Goal: Task Accomplishment & Management: Manage account settings

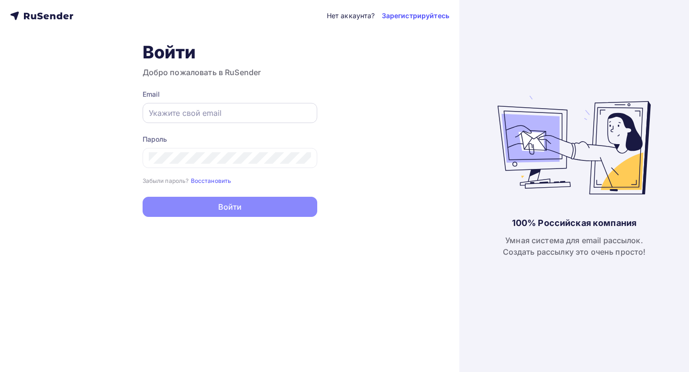
click at [208, 113] on input "text" at bounding box center [230, 112] width 162 height 11
paste input "[PERSON_NAME][EMAIL_ADDRESS][DOMAIN_NAME]"
type input "[PERSON_NAME][EMAIL_ADDRESS][DOMAIN_NAME]"
drag, startPoint x: 187, startPoint y: 305, endPoint x: 186, endPoint y: 244, distance: 60.8
click at [187, 305] on div "Нет аккаунта? Зарегистрируйтесь Войти Добро пожаловать в RuSender Email m.parfe…" at bounding box center [229, 186] width 459 height 372
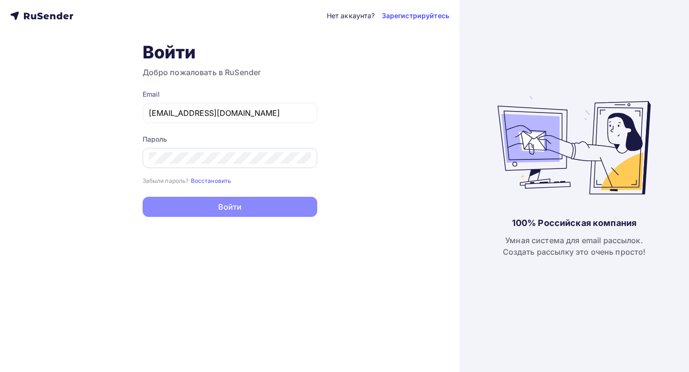
click at [197, 165] on div at bounding box center [230, 158] width 175 height 20
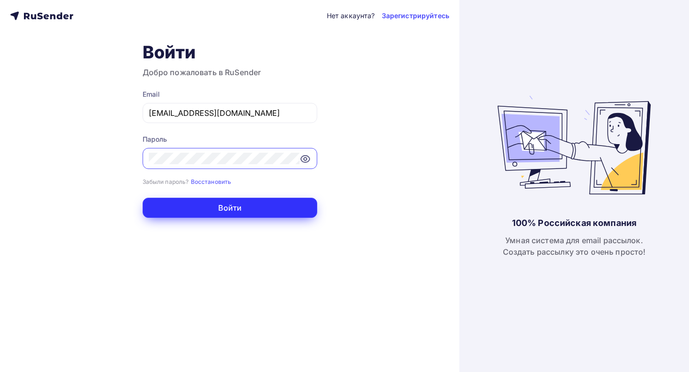
click at [173, 209] on button "Войти" at bounding box center [230, 208] width 175 height 20
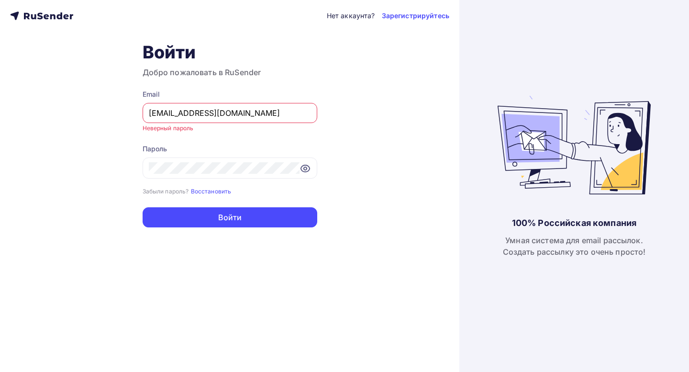
click at [372, 158] on div "Нет аккаунта? Зарегистрируйтесь Войти Добро пожаловать в RuSender Email m.parfe…" at bounding box center [229, 186] width 459 height 372
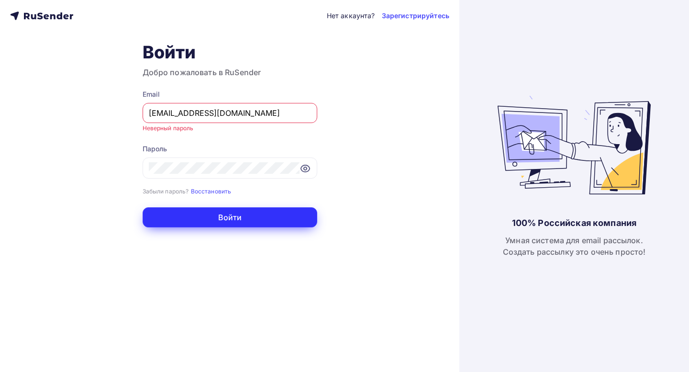
click at [234, 219] on button "Войти" at bounding box center [230, 217] width 175 height 20
click at [260, 224] on button "Войти" at bounding box center [230, 217] width 175 height 20
click at [206, 220] on button "Войти" at bounding box center [230, 217] width 175 height 20
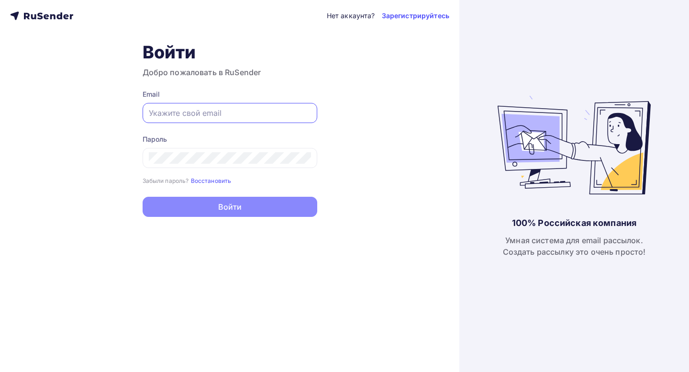
click at [198, 118] on input "text" at bounding box center [230, 112] width 162 height 11
paste input "[PERSON_NAME][EMAIL_ADDRESS][DOMAIN_NAME]"
type input "[PERSON_NAME][EMAIL_ADDRESS][DOMAIN_NAME]"
click at [186, 291] on div "Нет аккаунта? Зарегистрируйтесь Войти Добро пожаловать в RuSender Email [PERSON…" at bounding box center [229, 186] width 459 height 372
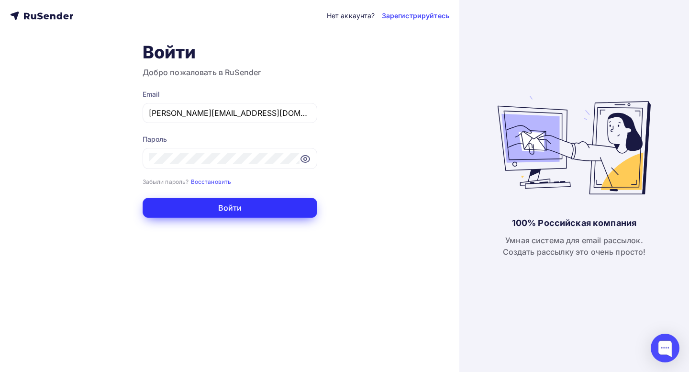
click at [193, 201] on button "Войти" at bounding box center [230, 208] width 175 height 20
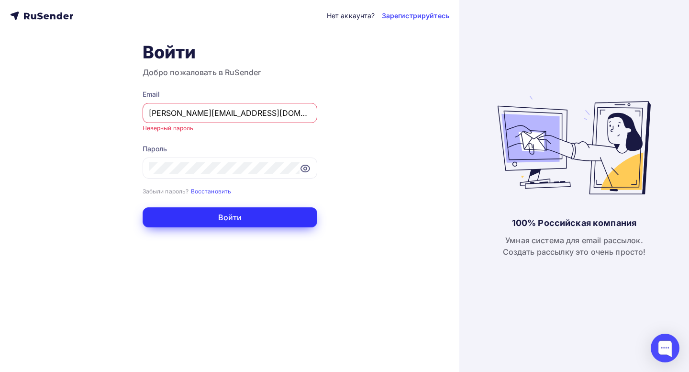
click at [197, 214] on button "Войти" at bounding box center [230, 217] width 175 height 20
click at [196, 212] on button "Войти" at bounding box center [230, 217] width 175 height 20
click at [262, 217] on button "Войти" at bounding box center [230, 217] width 175 height 20
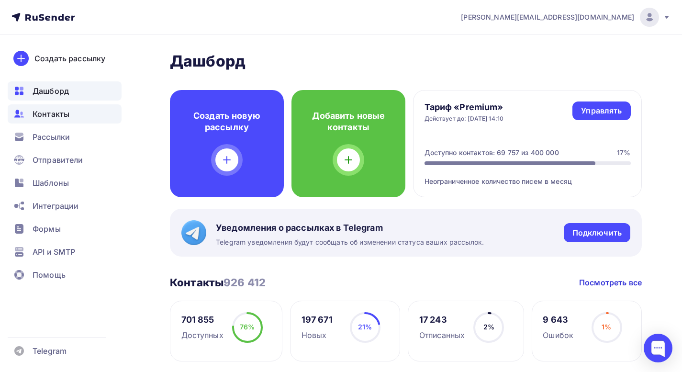
click at [46, 120] on div "Контакты" at bounding box center [65, 113] width 114 height 19
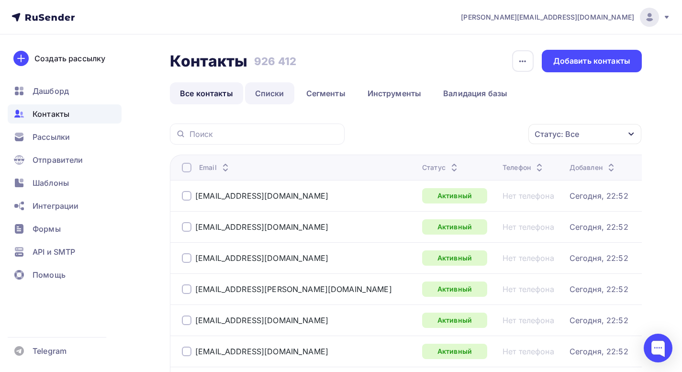
click at [276, 102] on link "Списки" at bounding box center [269, 93] width 49 height 22
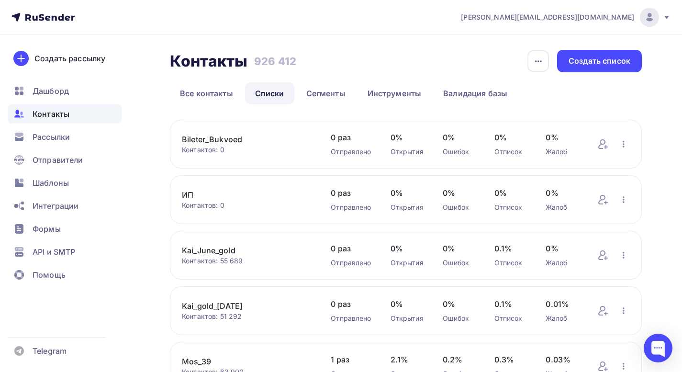
click at [189, 194] on link "ИП" at bounding box center [247, 194] width 130 height 11
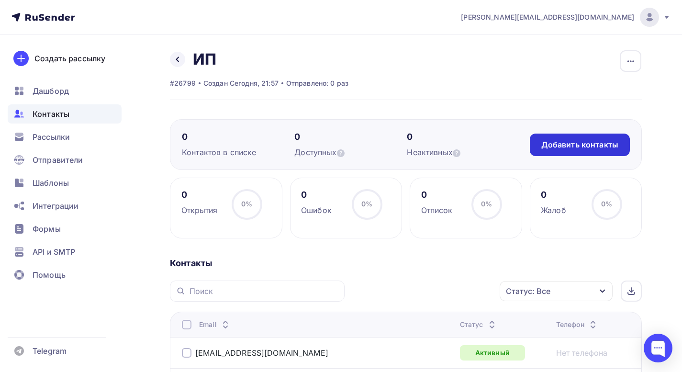
click at [573, 146] on div "Добавить контакты" at bounding box center [579, 144] width 77 height 11
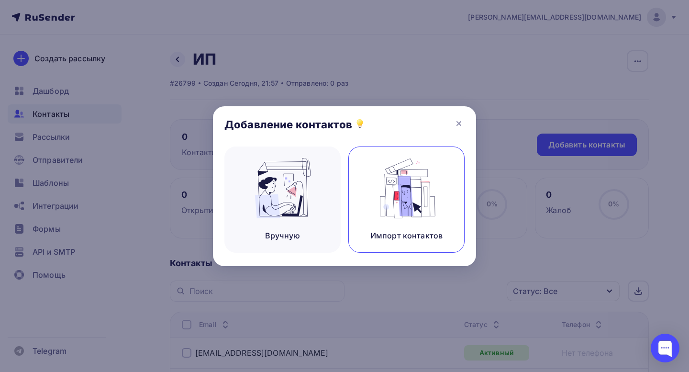
click at [415, 207] on img at bounding box center [407, 188] width 64 height 60
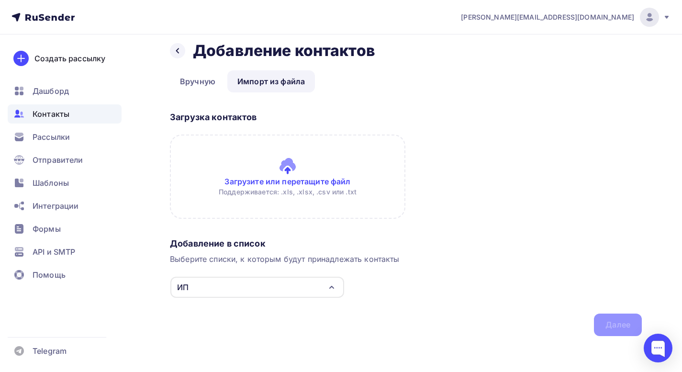
scroll to position [11, 0]
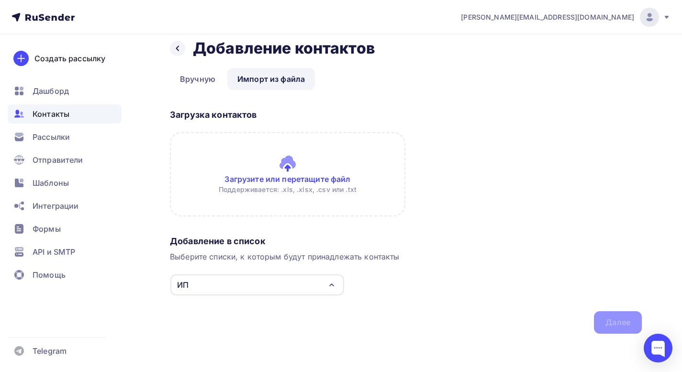
click at [266, 174] on input "file" at bounding box center [287, 174] width 235 height 84
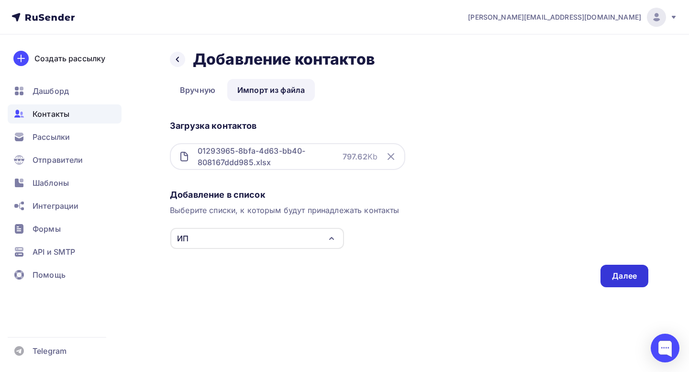
click at [633, 278] on div "Далее" at bounding box center [624, 275] width 25 height 11
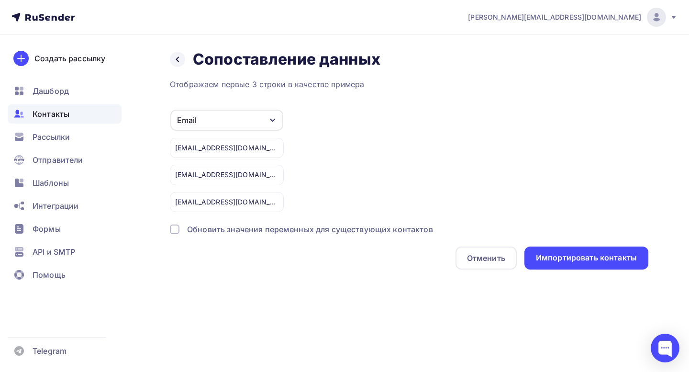
click at [175, 229] on div at bounding box center [175, 229] width 10 height 10
click at [271, 123] on icon "button" at bounding box center [273, 120] width 8 height 8
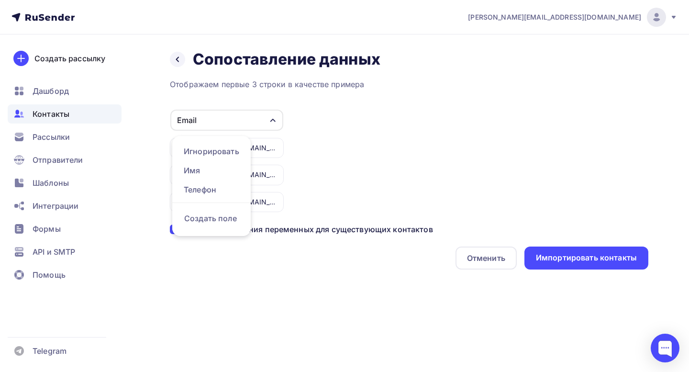
click at [271, 119] on icon "button" at bounding box center [273, 120] width 8 height 8
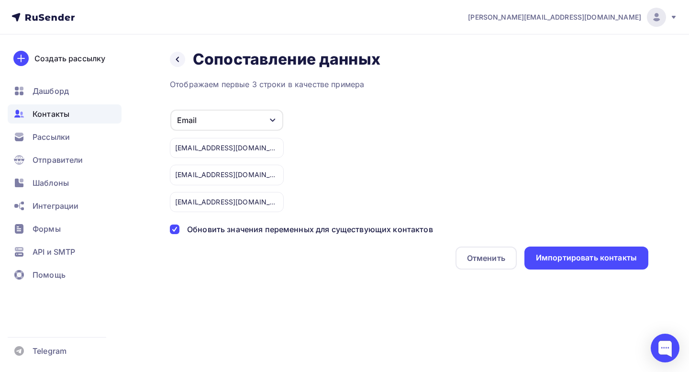
click at [262, 114] on div "Email" at bounding box center [226, 120] width 113 height 21
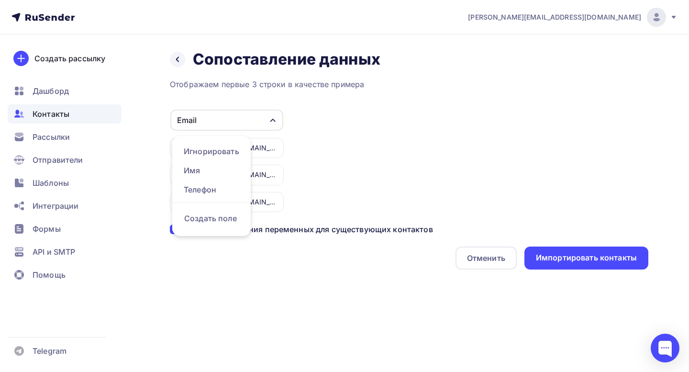
click at [262, 115] on div "Email" at bounding box center [226, 120] width 113 height 21
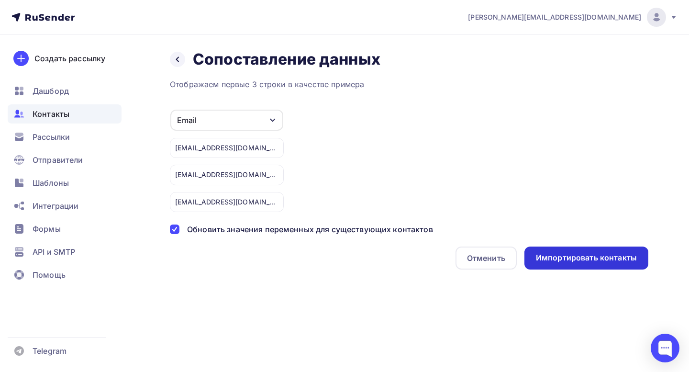
click at [566, 259] on div "Импортировать контакты" at bounding box center [586, 257] width 101 height 11
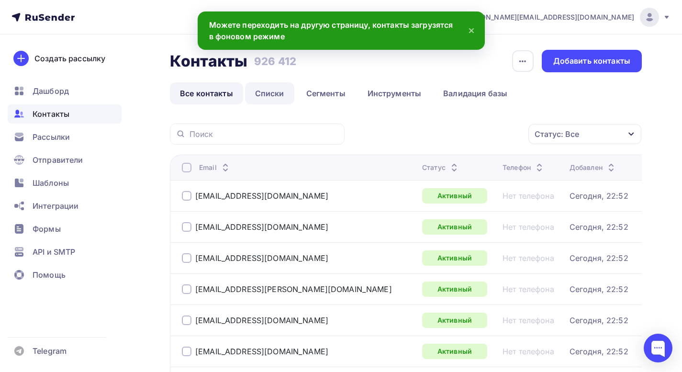
click at [266, 93] on link "Списки" at bounding box center [269, 93] width 49 height 22
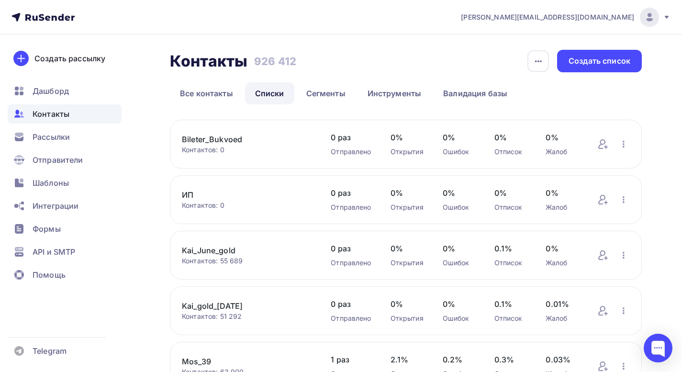
click at [194, 193] on link "ИП" at bounding box center [247, 194] width 130 height 11
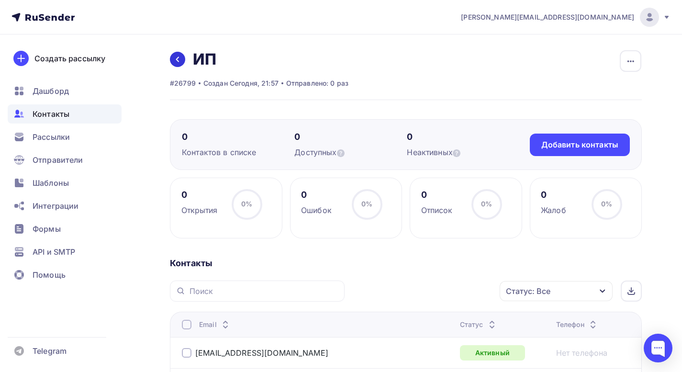
click at [180, 62] on icon at bounding box center [178, 59] width 8 height 8
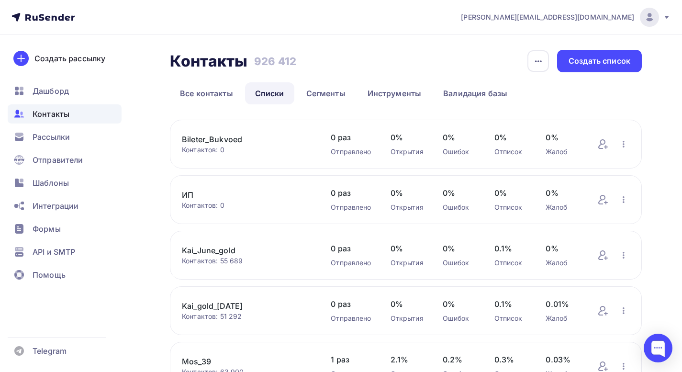
click at [212, 249] on link "Kai_June_gold" at bounding box center [247, 249] width 130 height 11
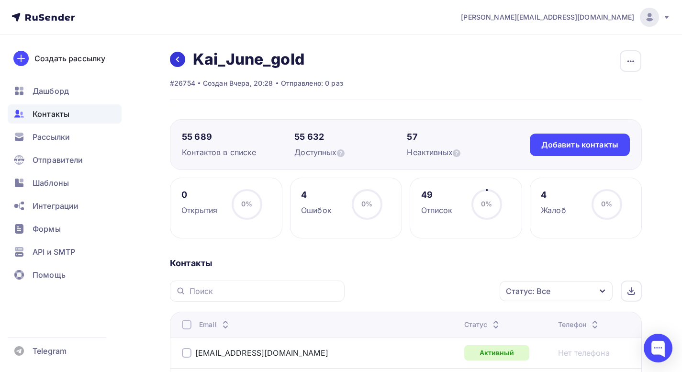
click at [183, 63] on link at bounding box center [177, 59] width 15 height 15
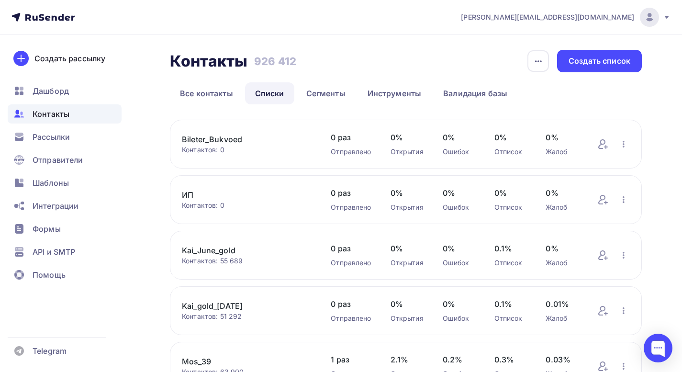
click at [259, 118] on div "Контакты Контакты 926 412 926 412 История импорта Создать список Все контакты С…" at bounding box center [406, 377] width 472 height 654
click at [204, 189] on link "ИП" at bounding box center [247, 194] width 130 height 11
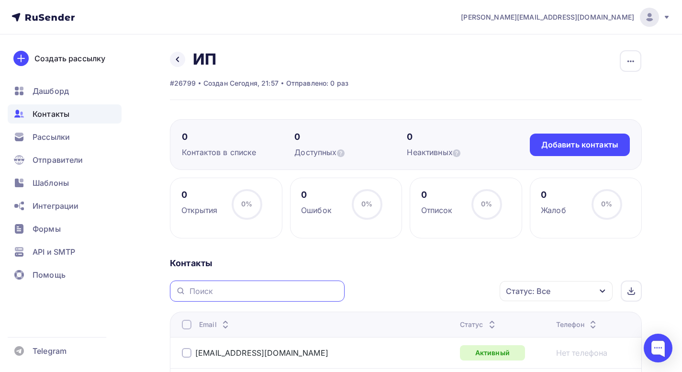
click at [202, 295] on input "text" at bounding box center [263, 291] width 149 height 11
paste input "[EMAIL_ADDRESS][DOMAIN_NAME]"
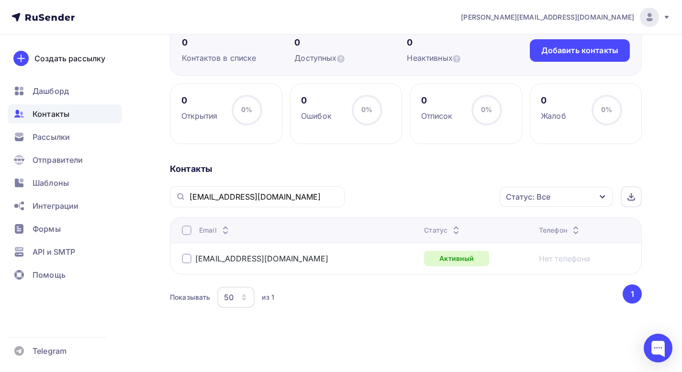
scroll to position [94, 0]
click at [210, 191] on input "[EMAIL_ADDRESS][DOMAIN_NAME]" at bounding box center [263, 196] width 149 height 11
paste input "g1oomig@yandex"
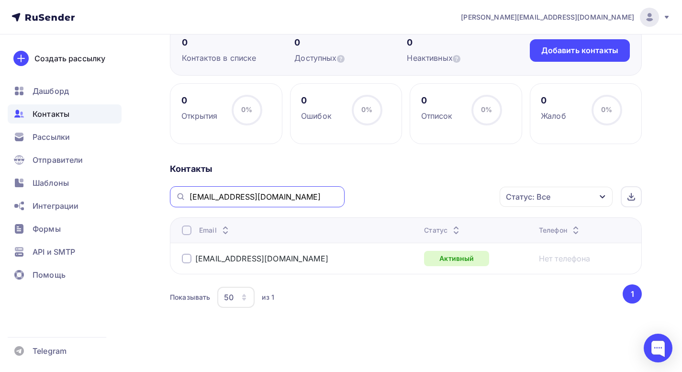
type input "g1oomig@yandex.ru"
